Goal: Transaction & Acquisition: Download file/media

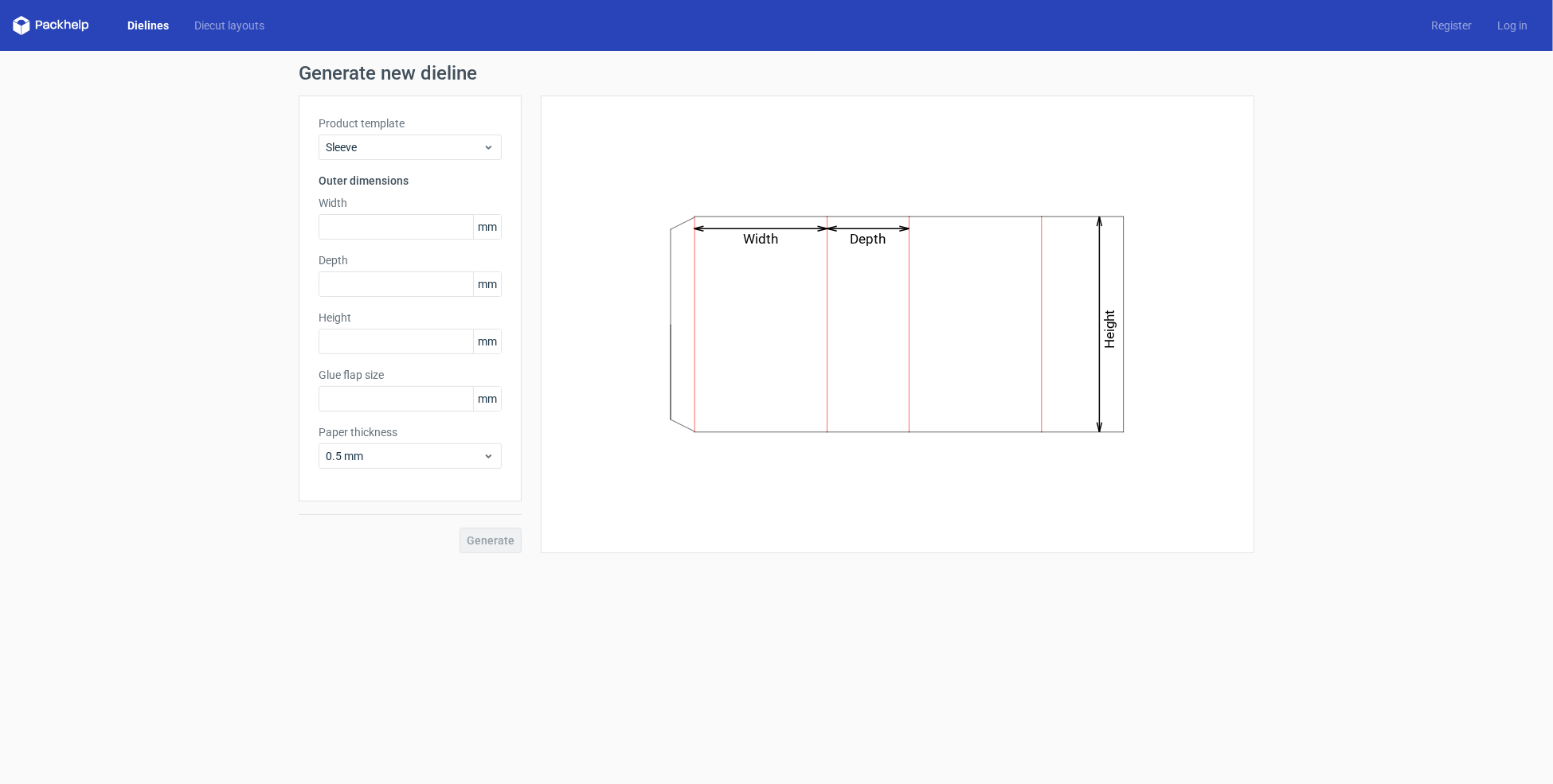
type input "15"
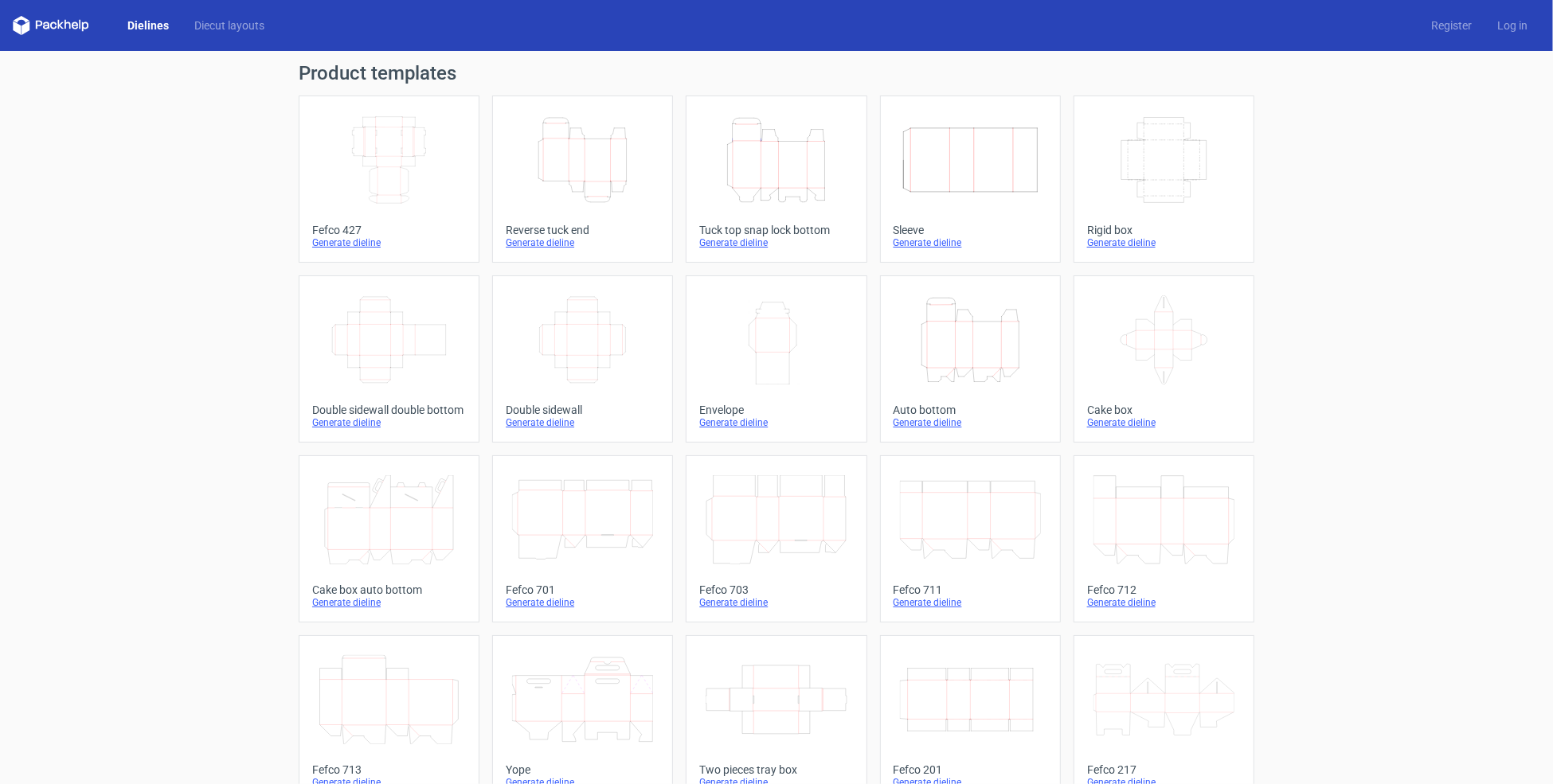
click at [946, 690] on icon "Width Depth Height" at bounding box center [970, 699] width 141 height 89
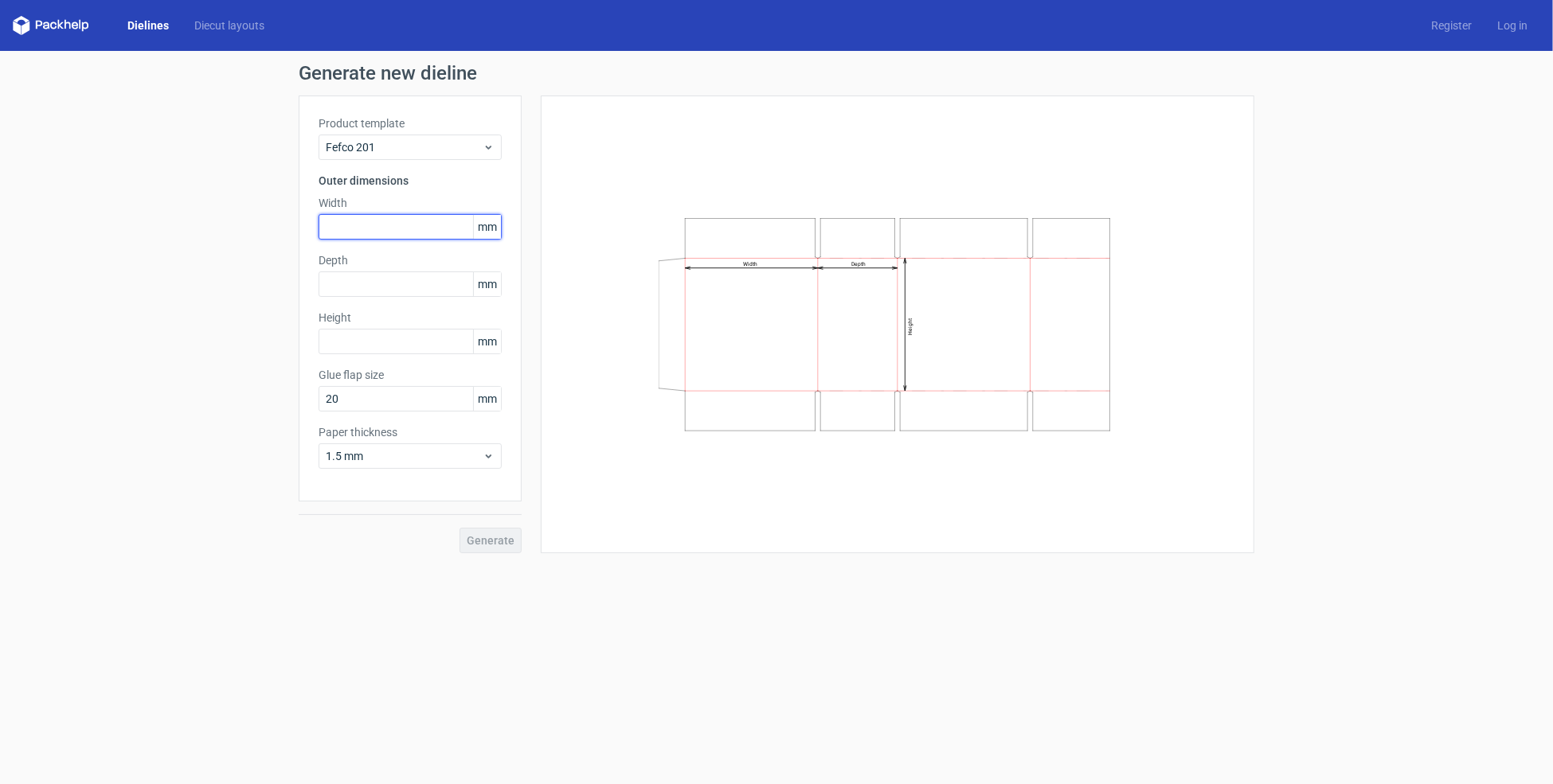
click at [356, 228] on input "text" at bounding box center [409, 227] width 183 height 25
type input "450"
click at [341, 278] on input "text" at bounding box center [409, 284] width 183 height 25
type input "336"
click at [345, 336] on input "text" at bounding box center [409, 342] width 183 height 25
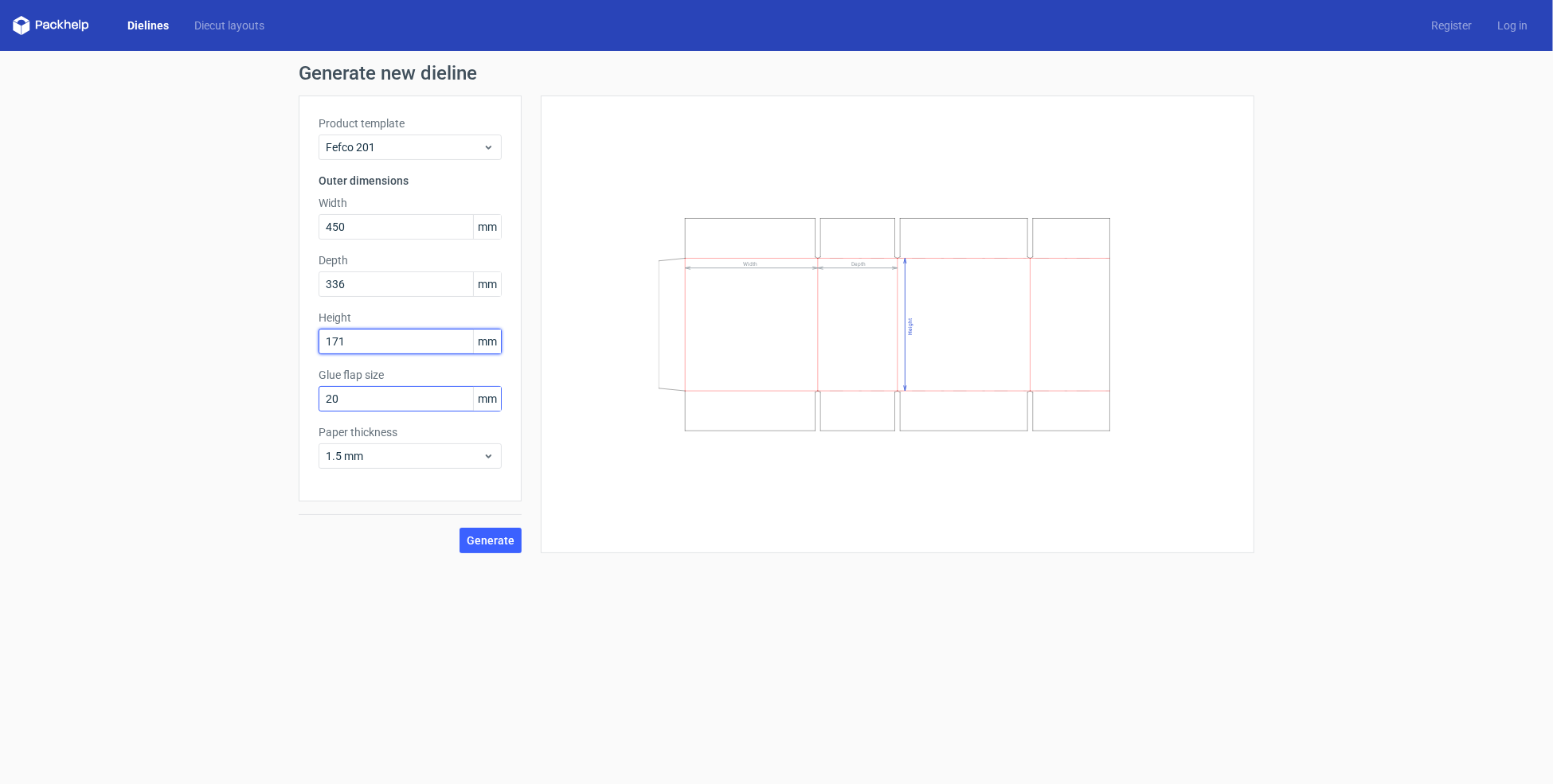
type input "171"
drag, startPoint x: 328, startPoint y: 396, endPoint x: 316, endPoint y: 397, distance: 12.0
click at [316, 397] on div "Product template Fefco 201 Outer dimensions Width 450 mm Depth 336 mm Height 17…" at bounding box center [409, 298] width 223 height 406
type input "30"
click at [476, 537] on span "Generate" at bounding box center [490, 541] width 48 height 11
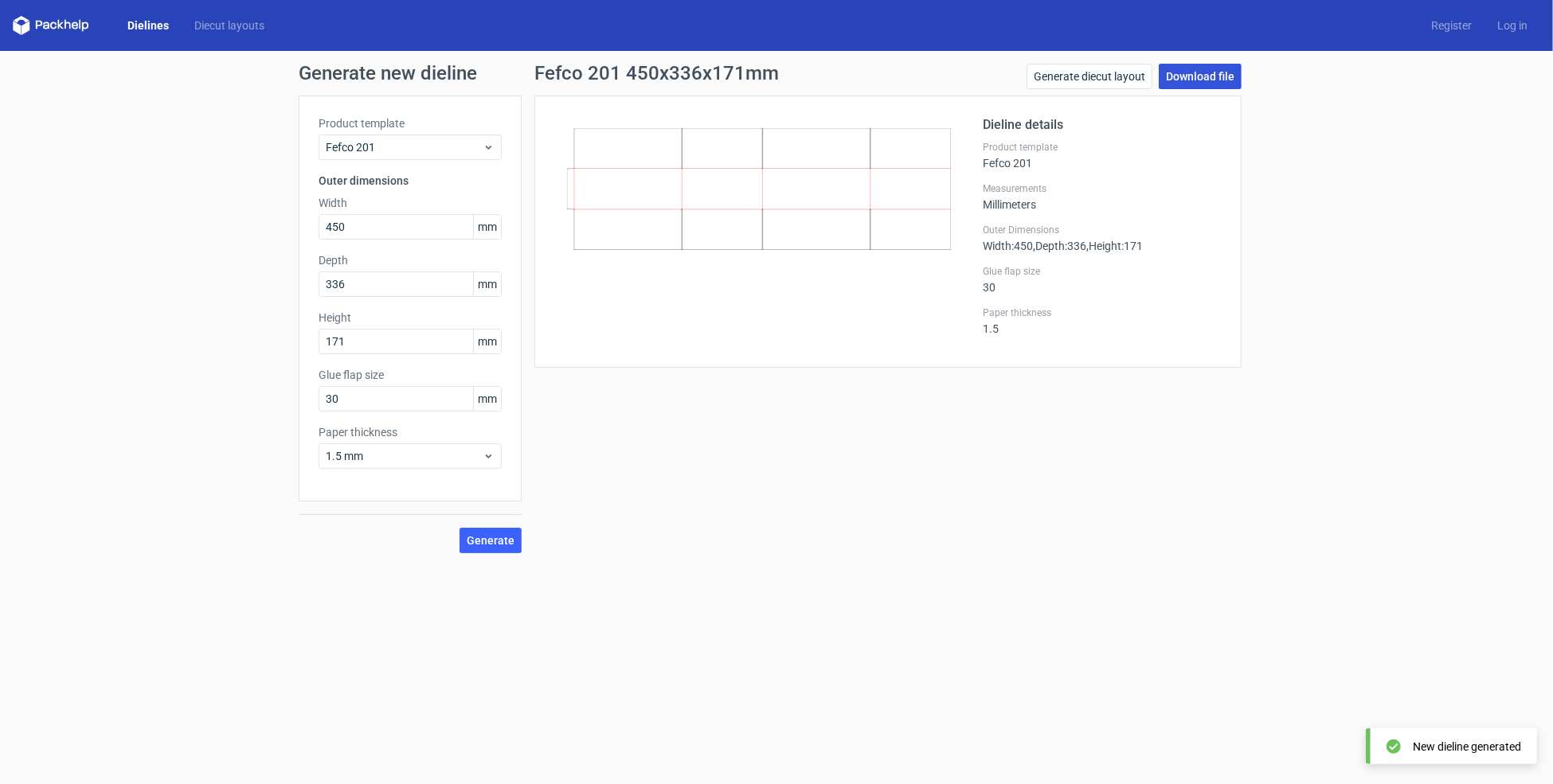
click at [1224, 76] on link "Download file" at bounding box center [1201, 77] width 83 height 25
drag, startPoint x: 352, startPoint y: 225, endPoint x: 257, endPoint y: 224, distance: 95.0
click at [261, 224] on div "Generate new dieline Product template Fefco 201 Outer dimensions Width 450 mm D…" at bounding box center [776, 309] width 1553 height 515
type input "388"
drag, startPoint x: 336, startPoint y: 279, endPoint x: 289, endPoint y: 285, distance: 47.4
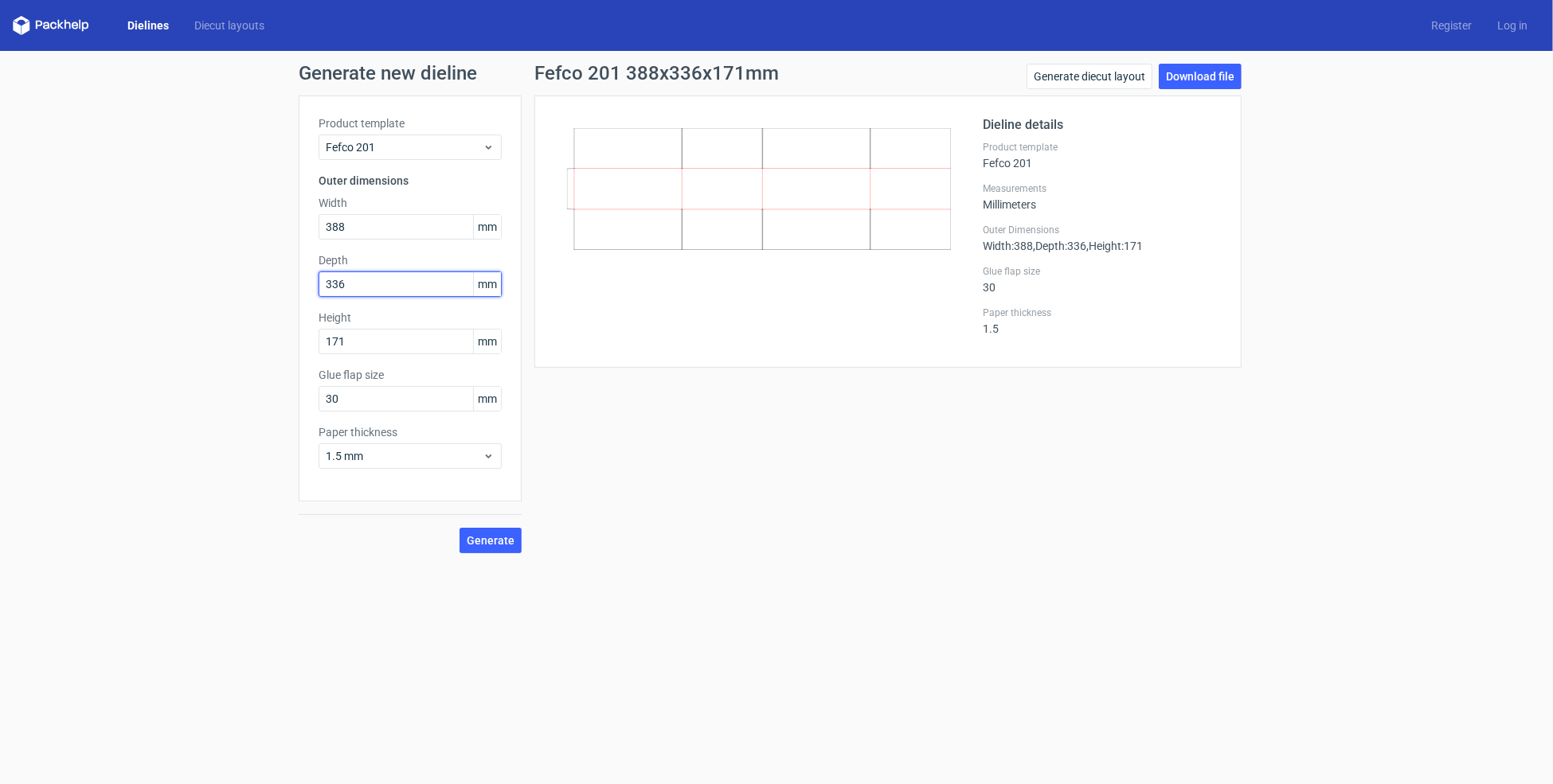
click at [289, 285] on div "Generate new dieline Product template Fefco 201 Outer dimensions Width 388 mm D…" at bounding box center [776, 309] width 1553 height 515
type input "260"
click at [338, 345] on input "171" at bounding box center [409, 342] width 183 height 25
drag, startPoint x: 325, startPoint y: 339, endPoint x: 297, endPoint y: 342, distance: 28.2
click at [297, 342] on div "Generate new dieline Product template Fefco 201 Outer dimensions Width 388 mm D…" at bounding box center [776, 309] width 1553 height 515
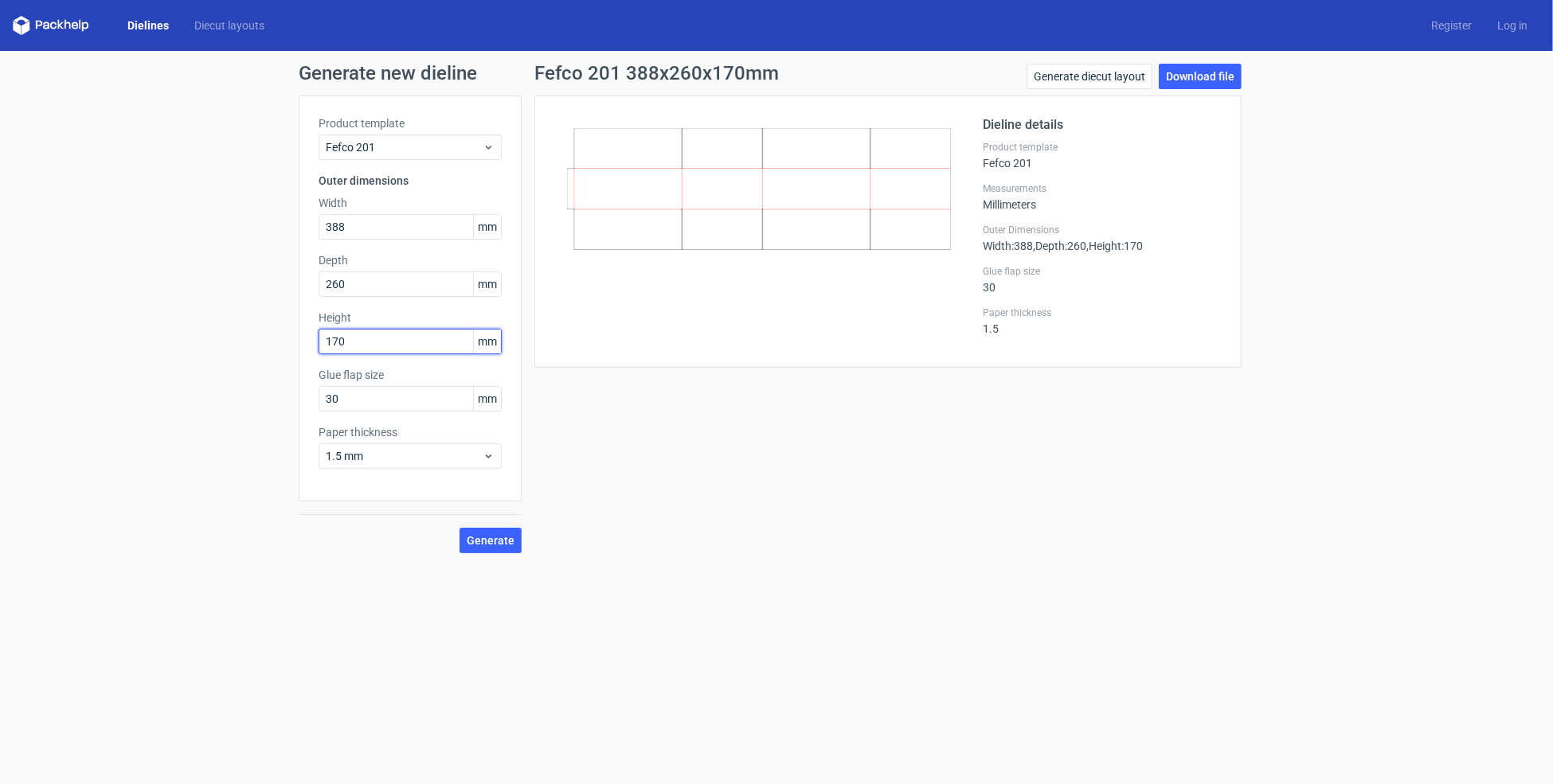
type input "170"
click at [460, 528] on button "Generate" at bounding box center [490, 541] width 62 height 25
click at [1220, 77] on link "Download file" at bounding box center [1201, 77] width 83 height 25
click at [105, 469] on div "Generate new dieline Product template Fefco 201 Outer dimensions Width 388 mm D…" at bounding box center [776, 309] width 1553 height 515
